Goal: Navigation & Orientation: Find specific page/section

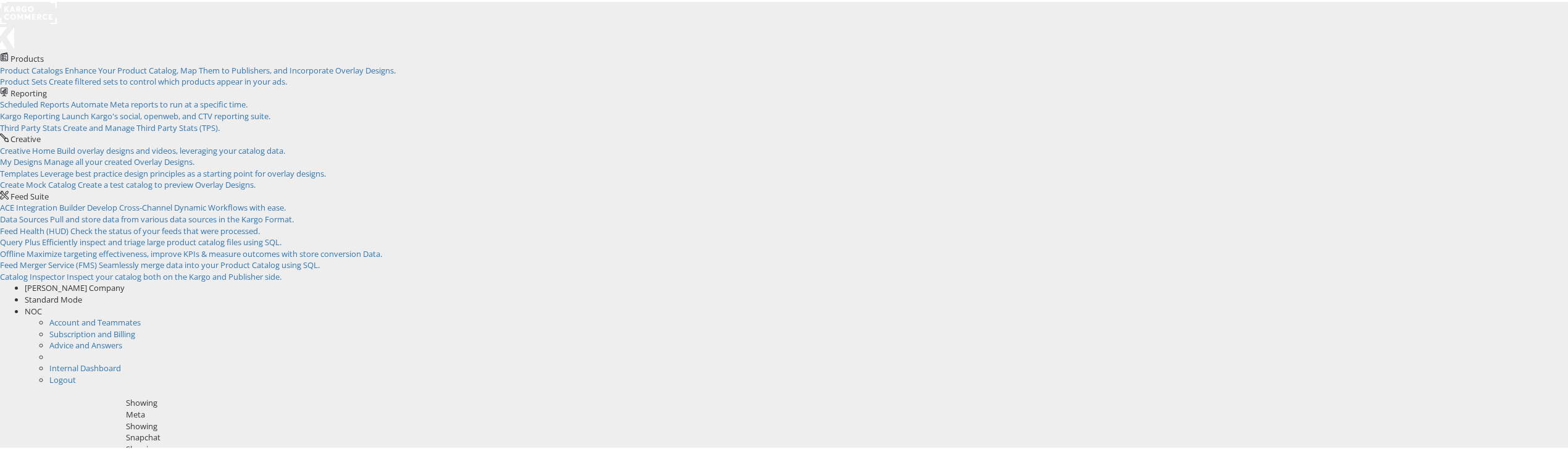
click at [50, 18] on rect at bounding box center [28, 11] width 57 height 22
